Goal: Navigation & Orientation: Find specific page/section

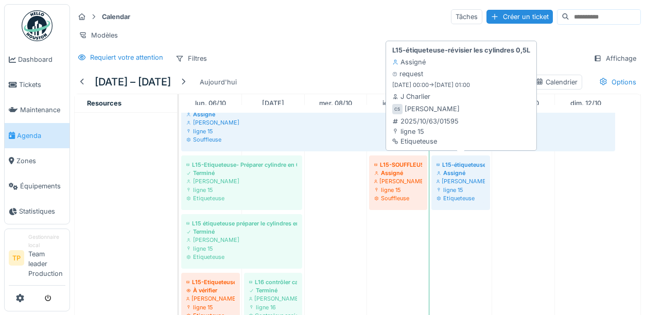
scroll to position [463, 0]
